Goal: Task Accomplishment & Management: Manage account settings

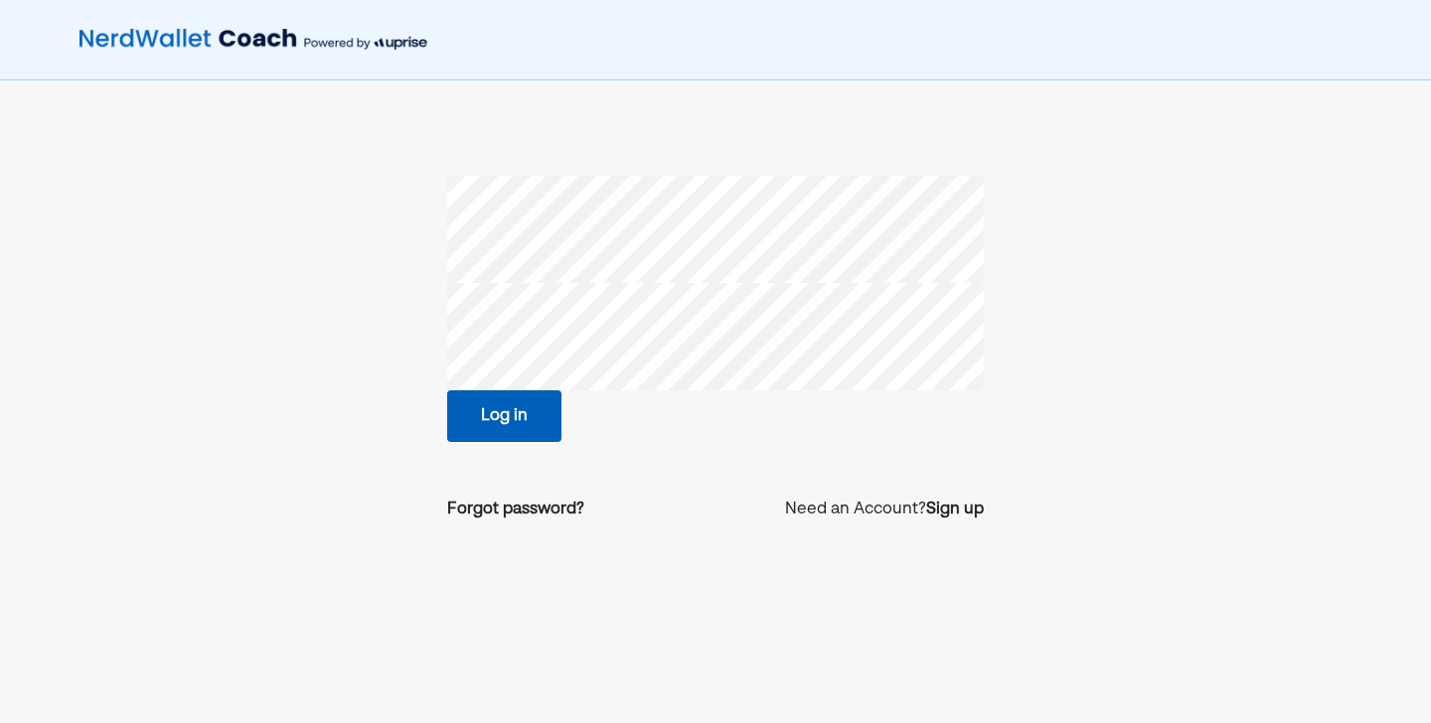
click at [542, 404] on button "Log in" at bounding box center [504, 417] width 114 height 52
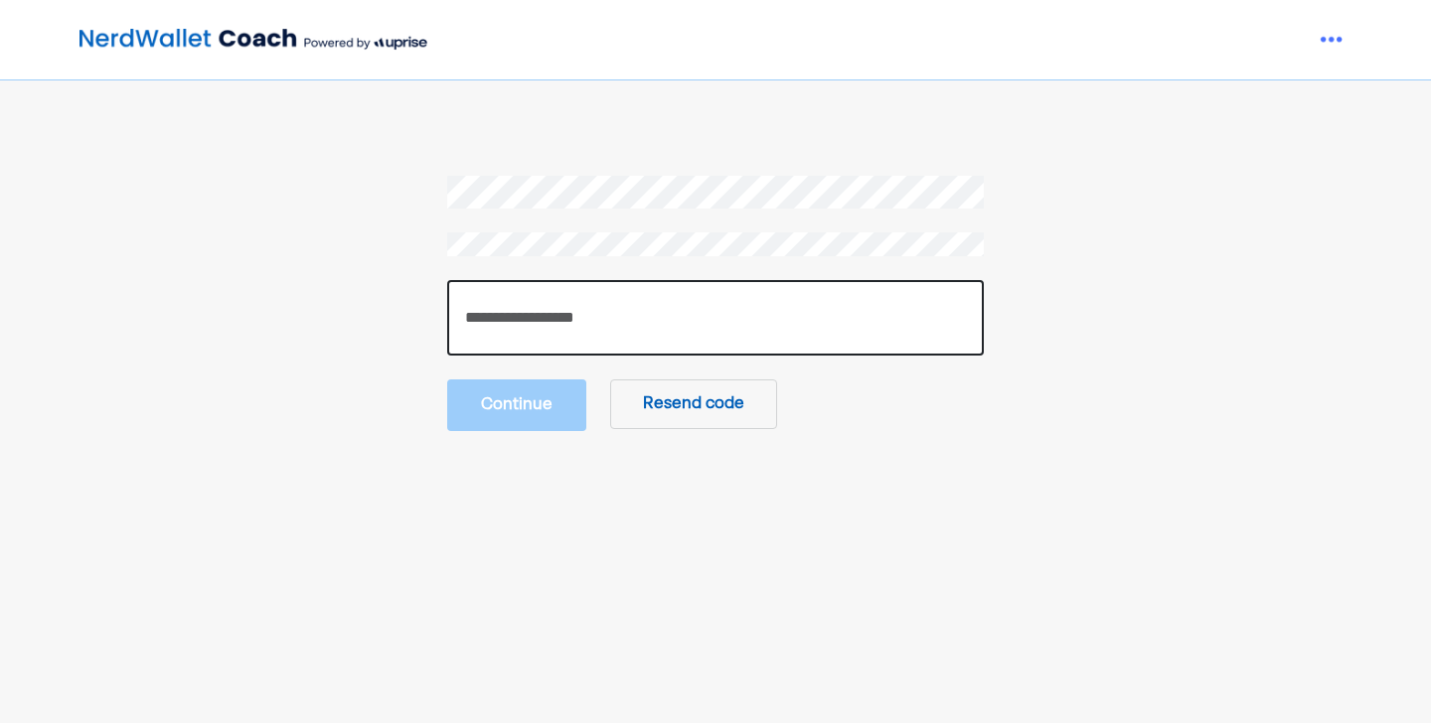
click at [558, 319] on input "number" at bounding box center [715, 318] width 537 height 76
type input "******"
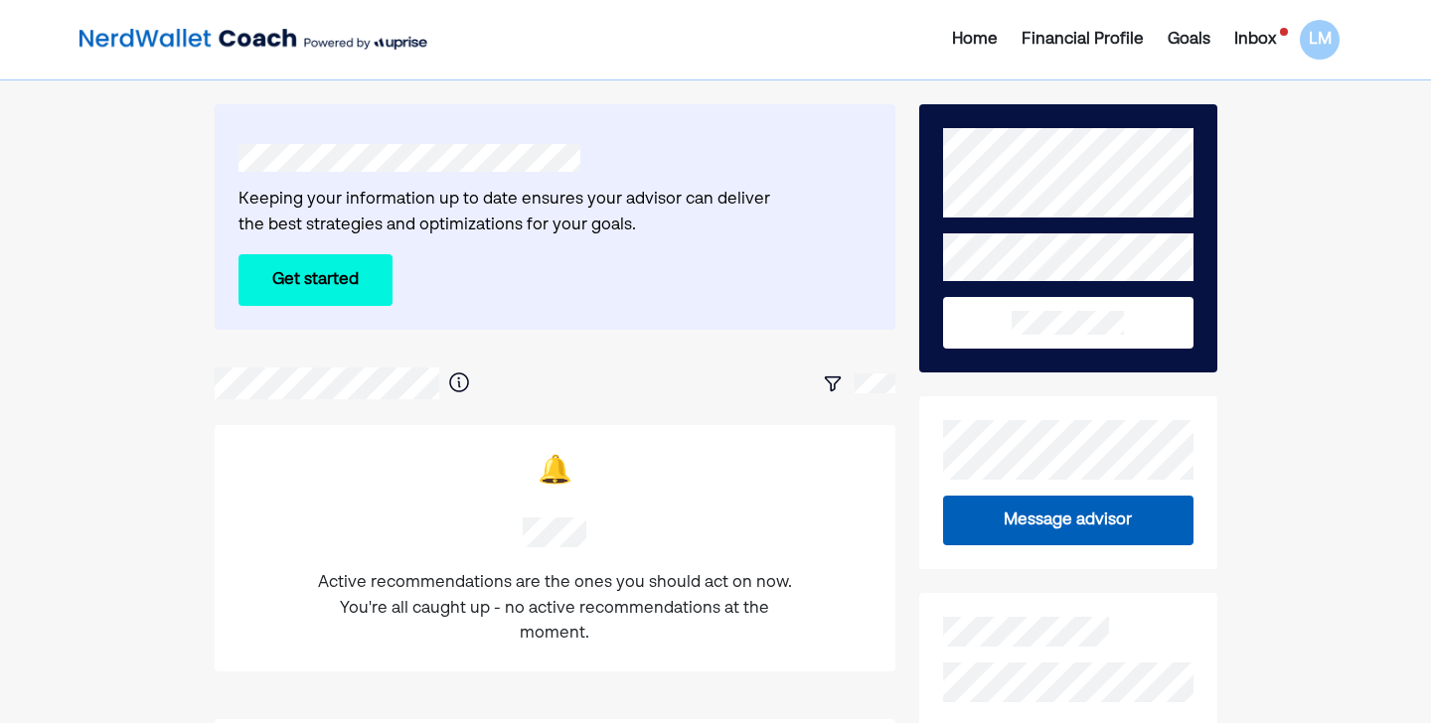
click at [340, 267] on button "Get started" at bounding box center [316, 280] width 154 height 52
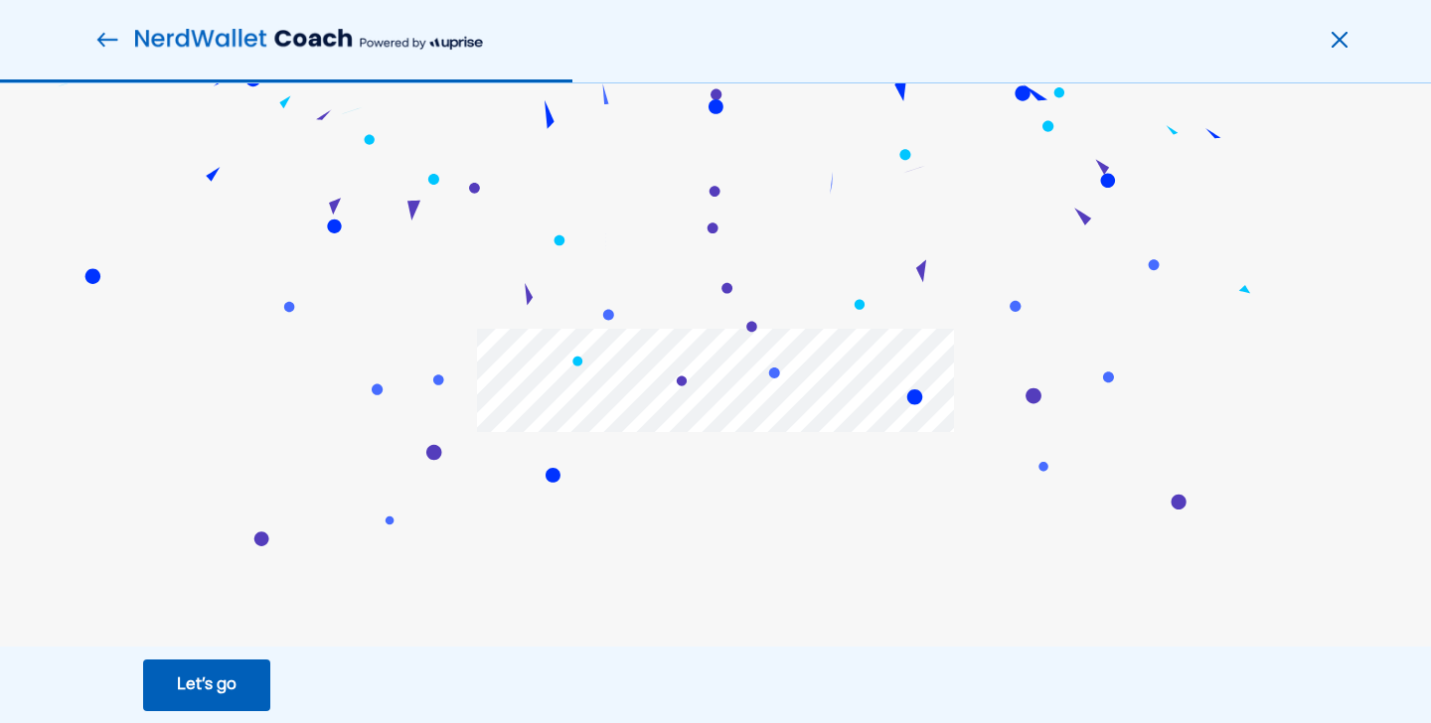
click at [251, 680] on button "Let’s go Save Let’s go" at bounding box center [206, 686] width 127 height 52
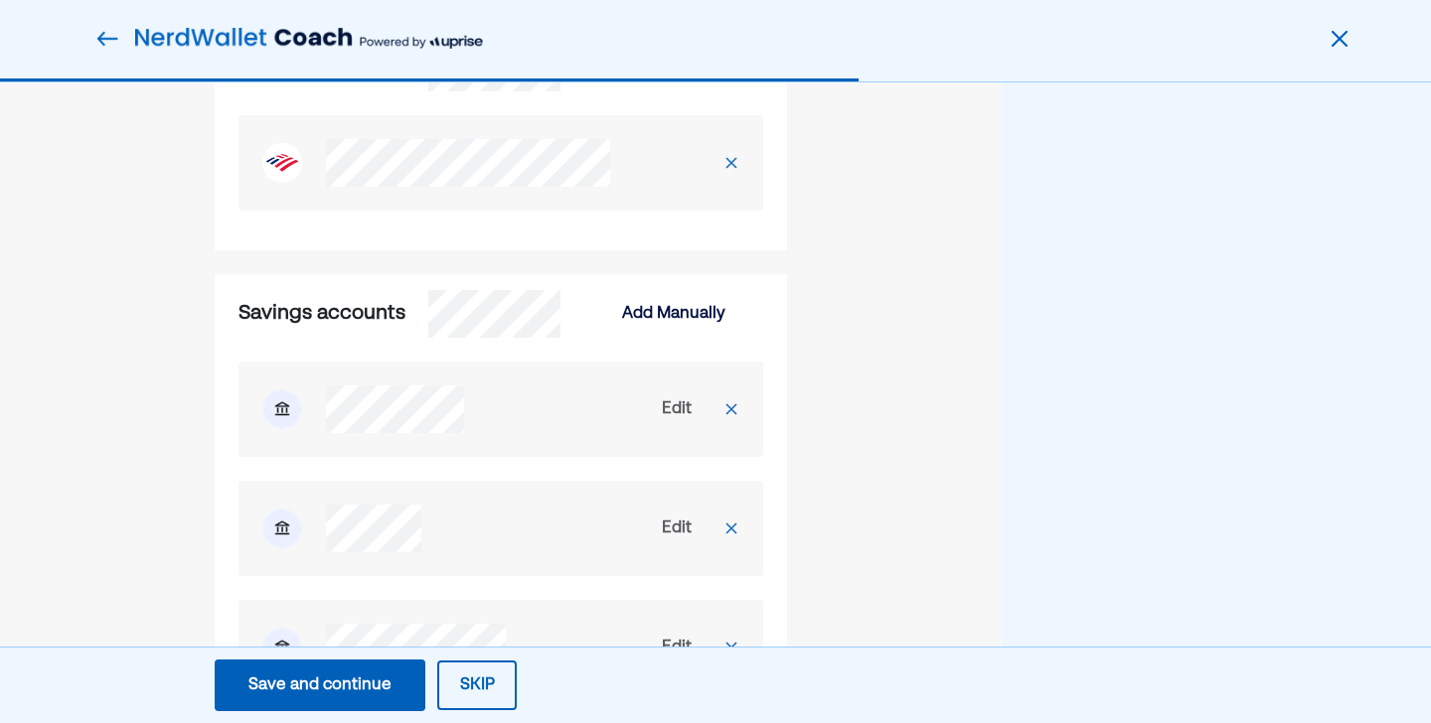
scroll to position [308, 0]
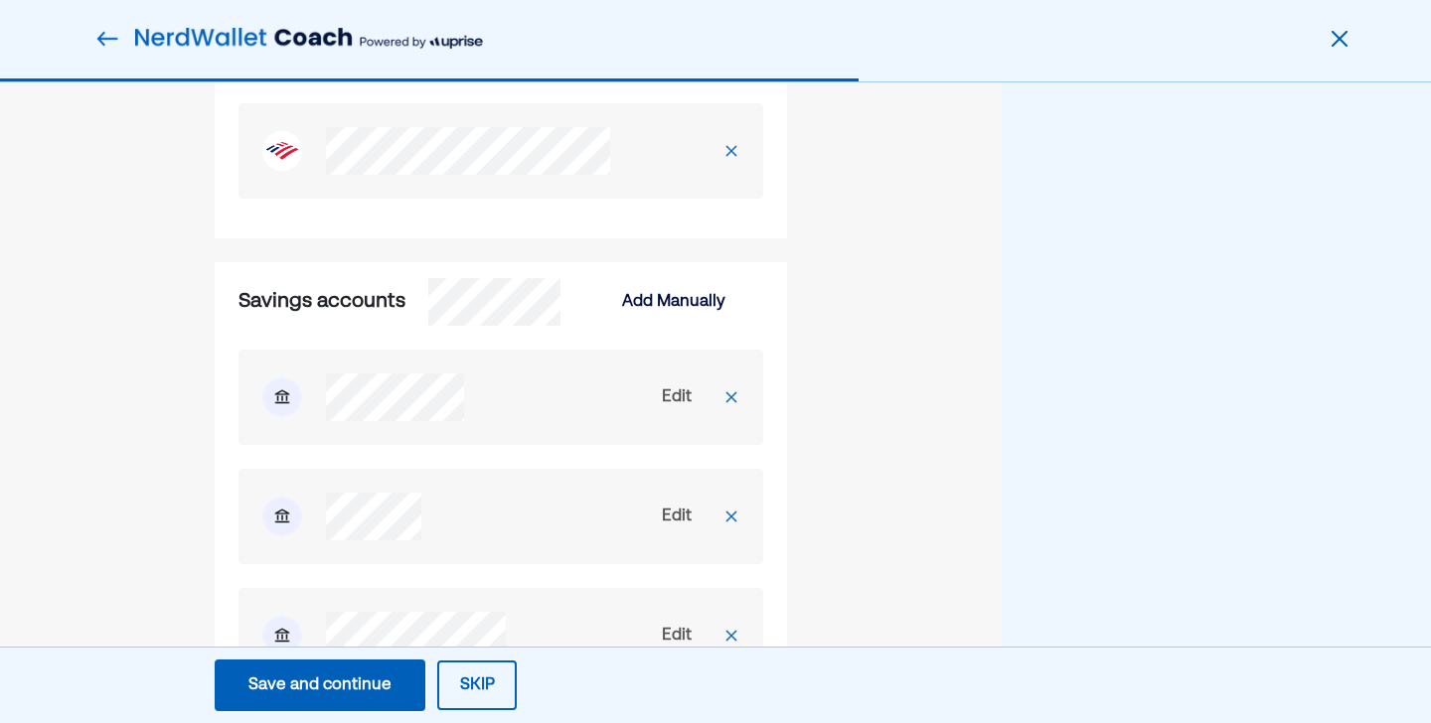
click at [730, 404] on img at bounding box center [731, 398] width 16 height 16
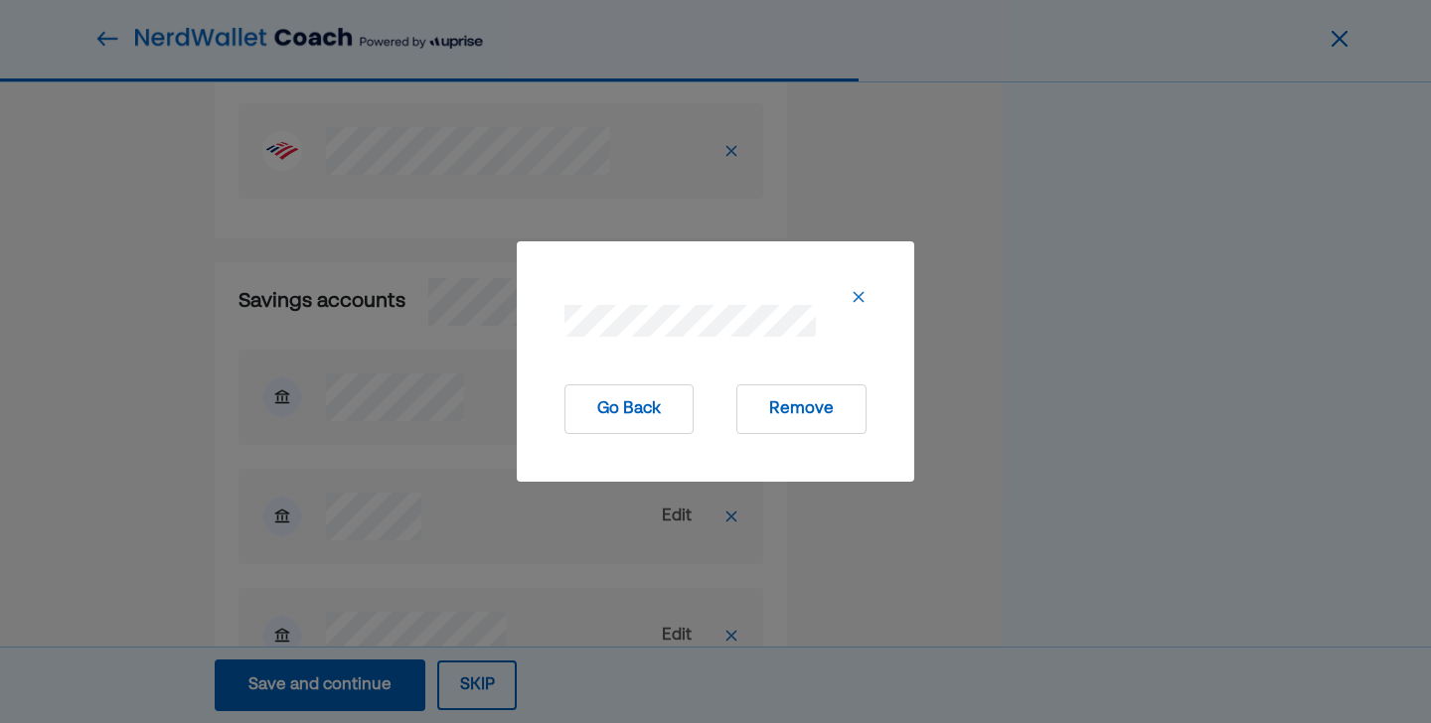
click at [782, 412] on button "Remove" at bounding box center [801, 410] width 130 height 50
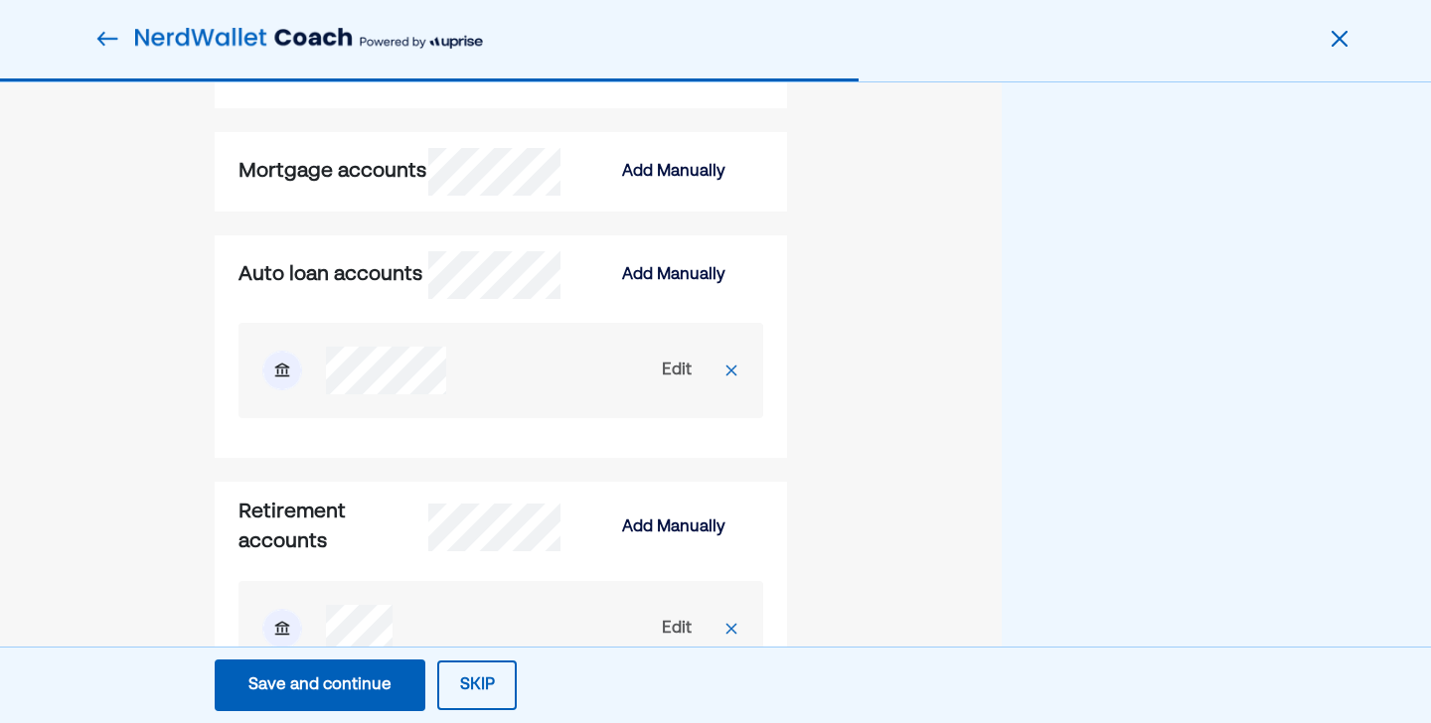
scroll to position [2228, 0]
click at [672, 382] on div "Edit" at bounding box center [677, 370] width 30 height 24
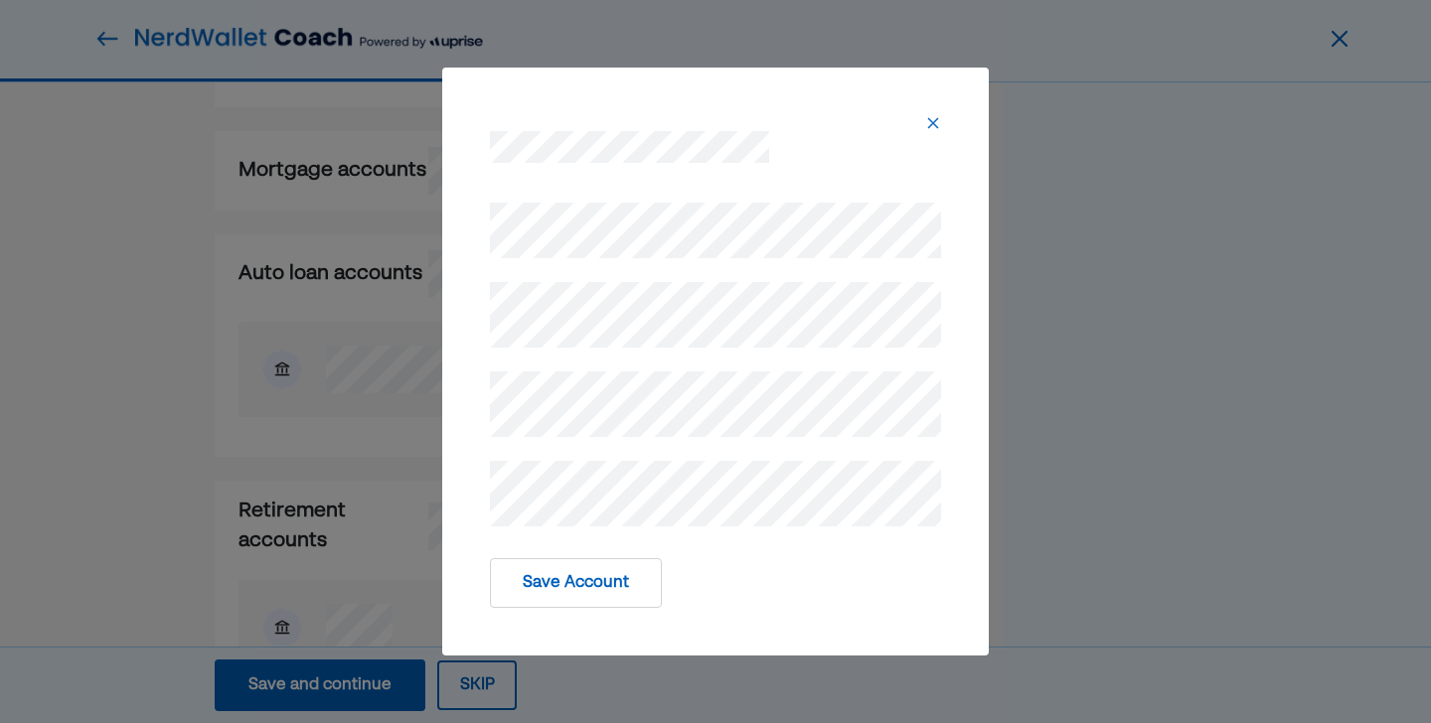
click at [455, 511] on div "Save Account" at bounding box center [715, 362] width 547 height 588
click at [560, 579] on button "Save Account" at bounding box center [576, 584] width 172 height 50
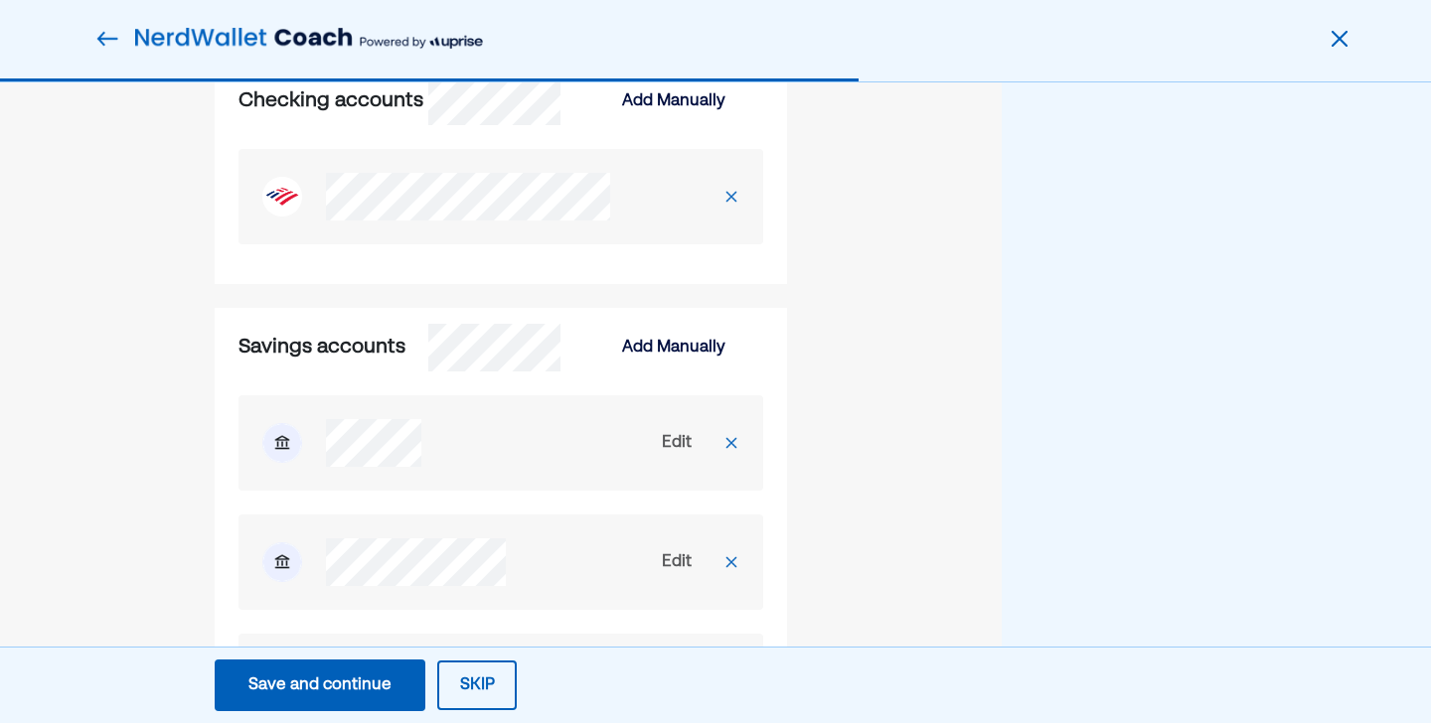
scroll to position [245, 0]
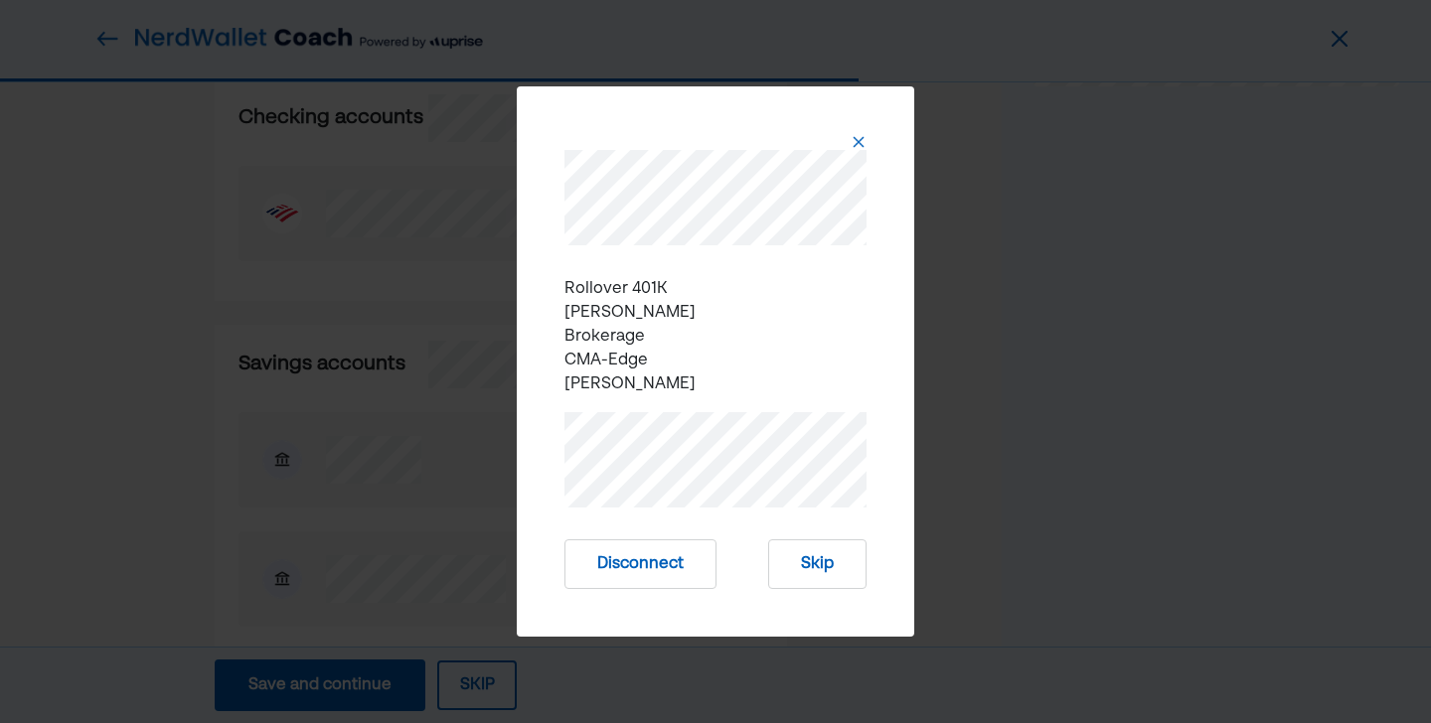
click at [809, 566] on button "Skip" at bounding box center [817, 565] width 98 height 50
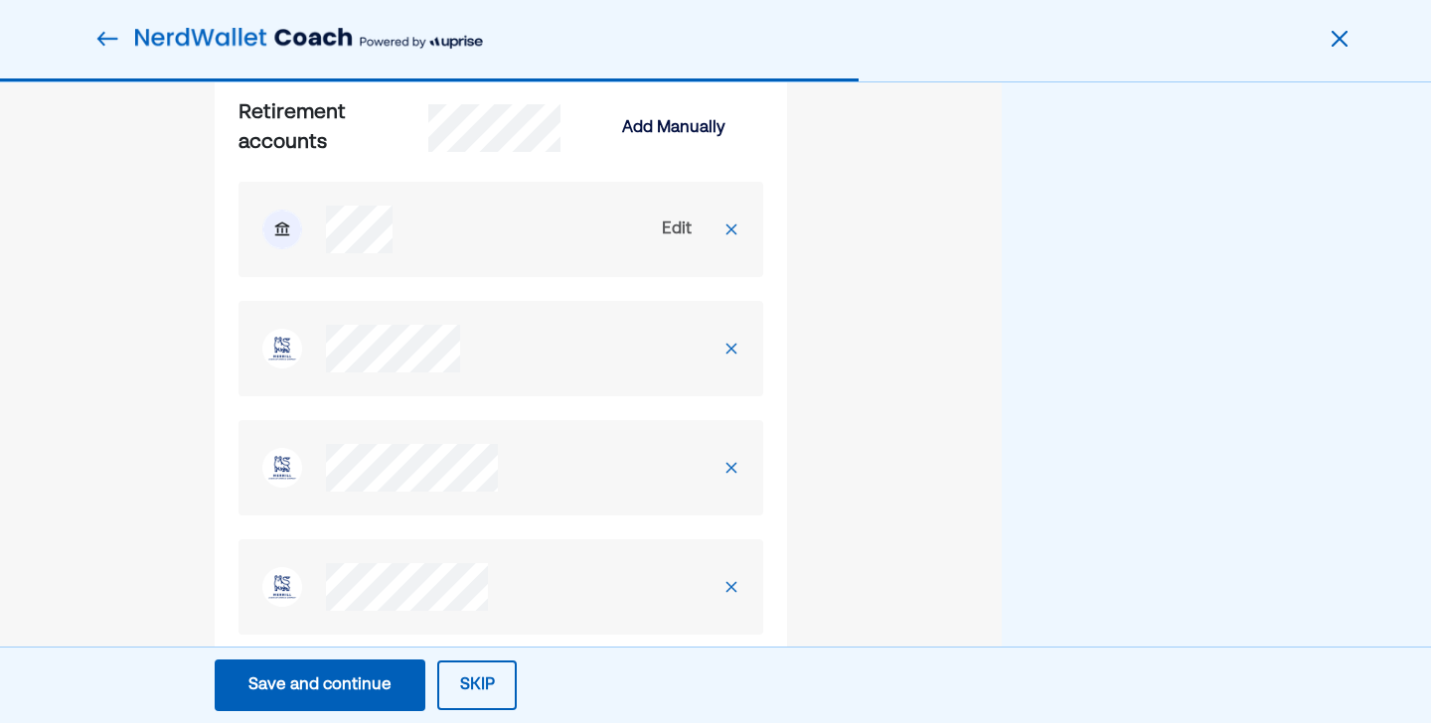
scroll to position [2628, 0]
click at [668, 240] on div "Edit" at bounding box center [677, 229] width 30 height 24
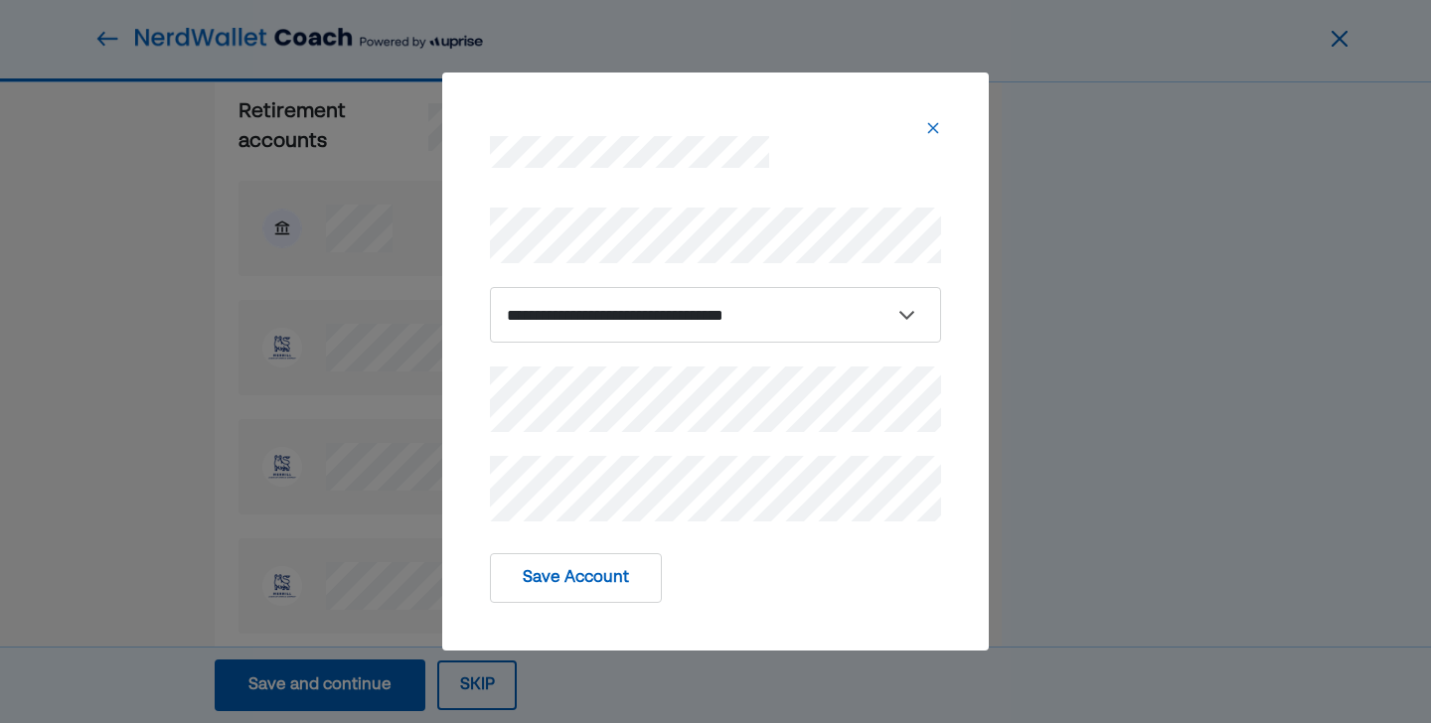
click at [578, 590] on button "Save Account" at bounding box center [576, 579] width 172 height 50
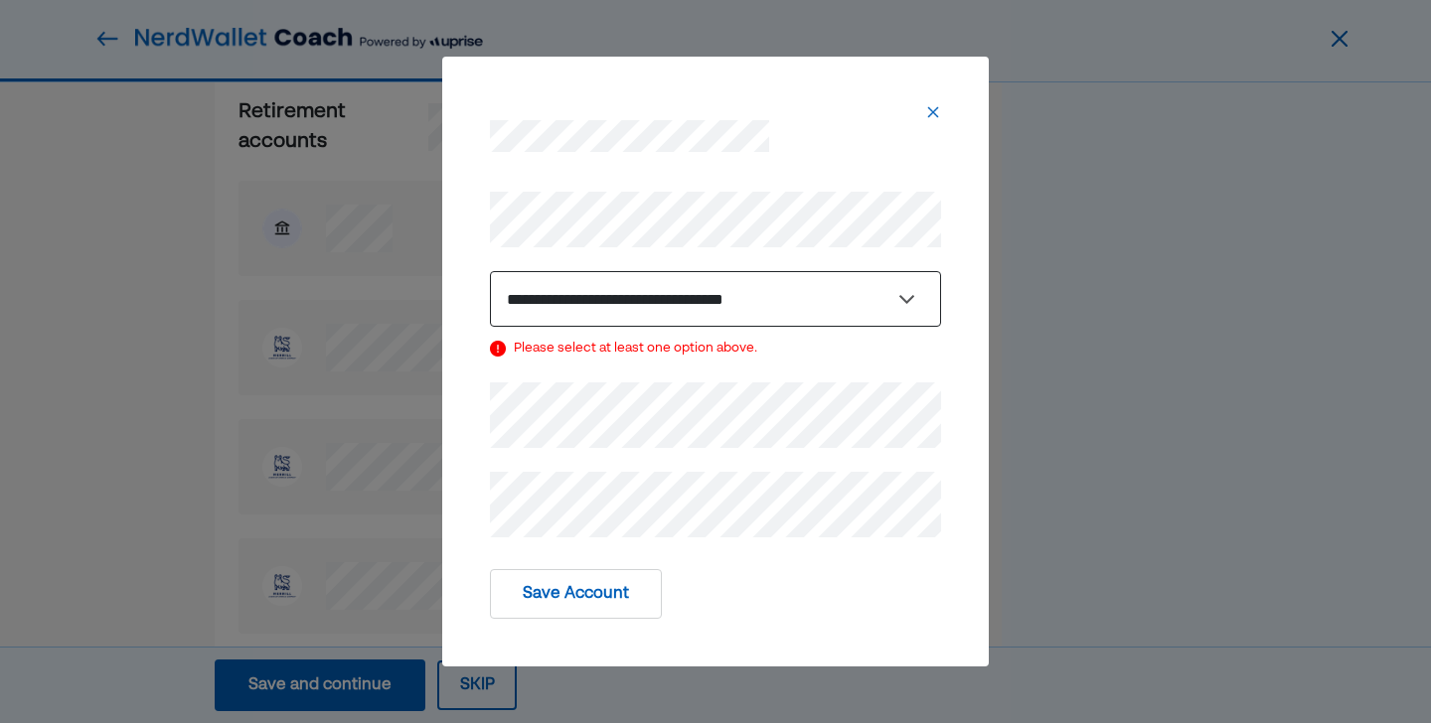
select select "**********"
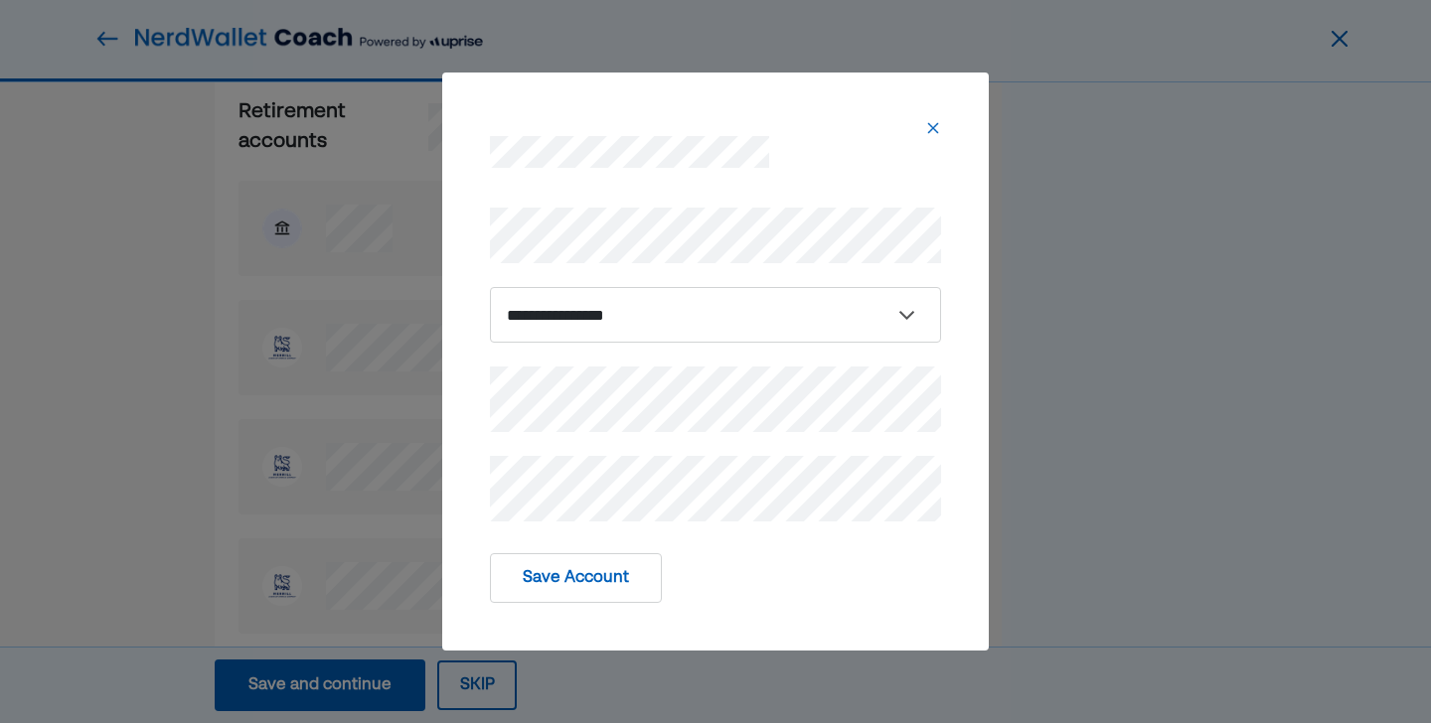
click at [581, 581] on button "Save Account" at bounding box center [576, 579] width 172 height 50
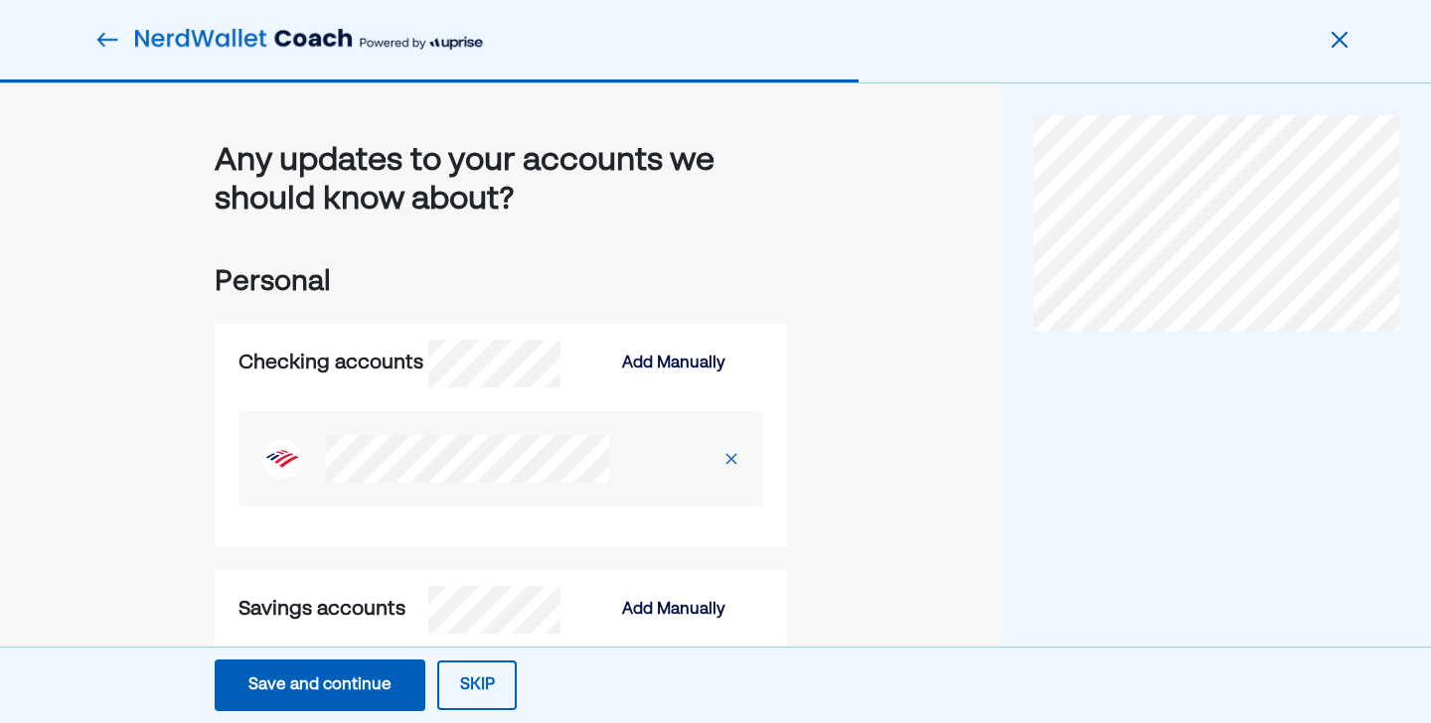
scroll to position [0, 0]
